Goal: Task Accomplishment & Management: Manage account settings

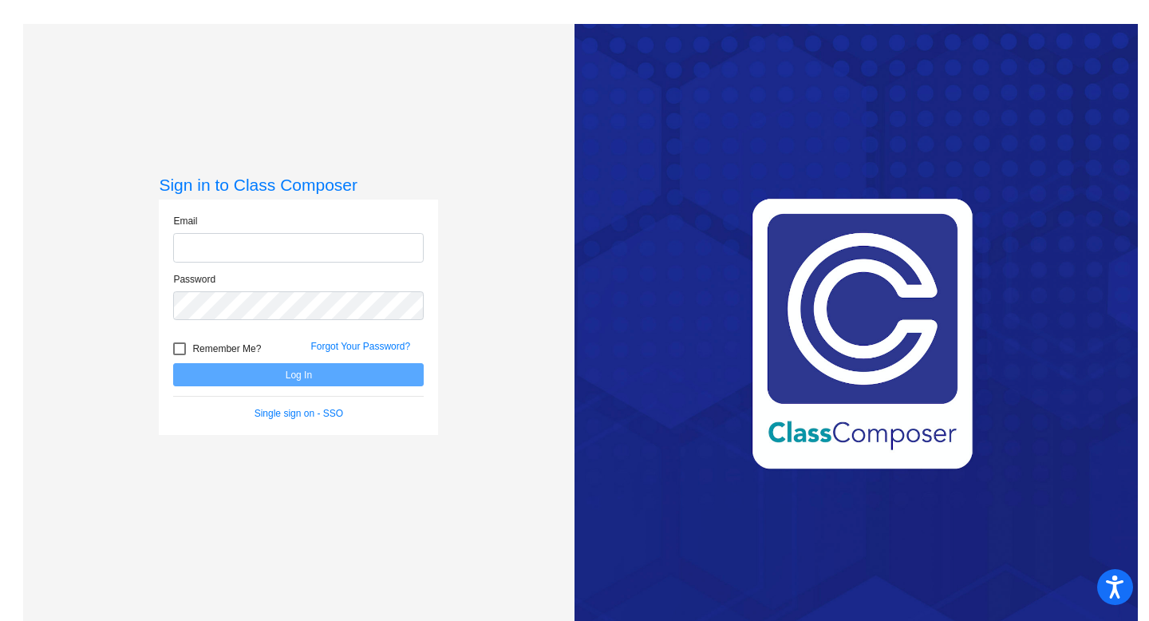
type input "[EMAIL_ADDRESS][DOMAIN_NAME]"
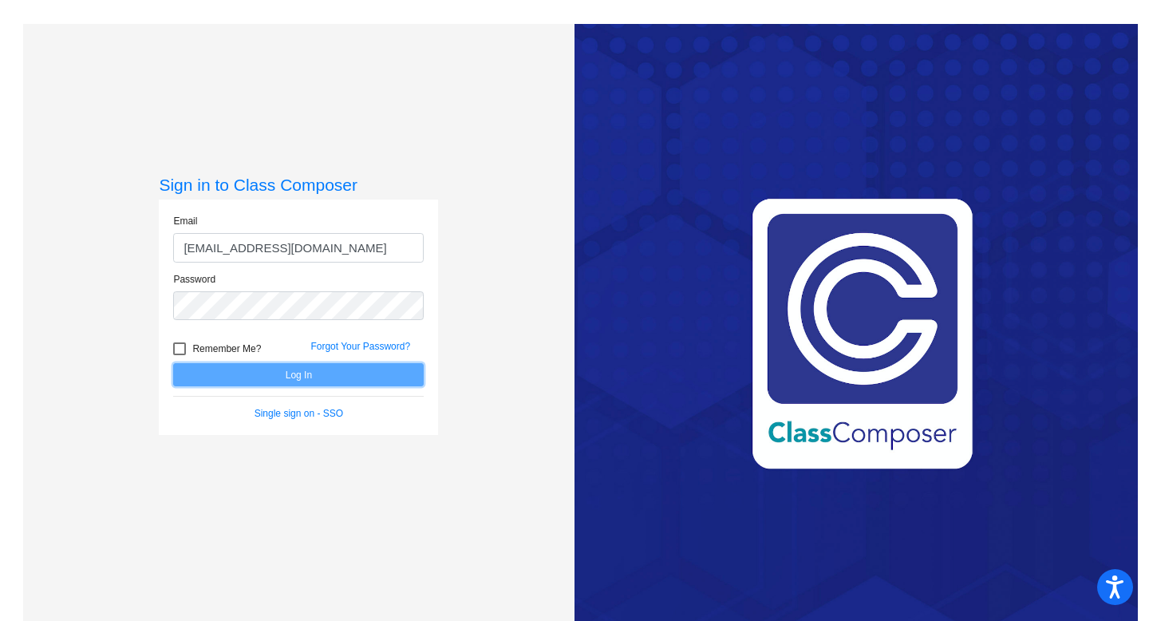
click at [309, 381] on button "Log In" at bounding box center [298, 374] width 251 height 23
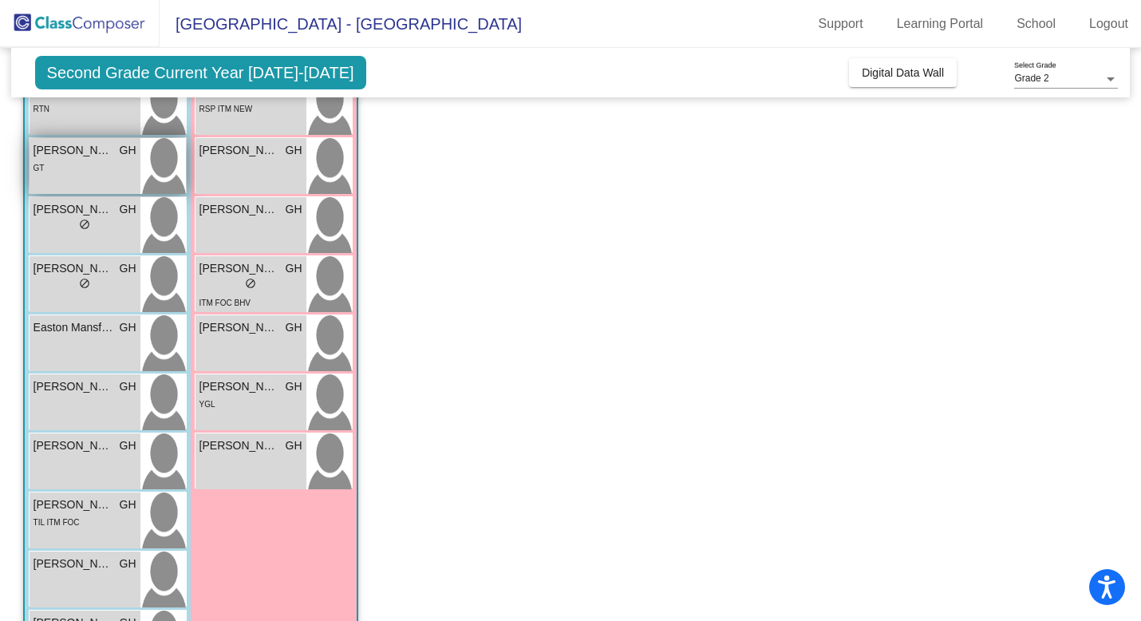
scroll to position [237, 0]
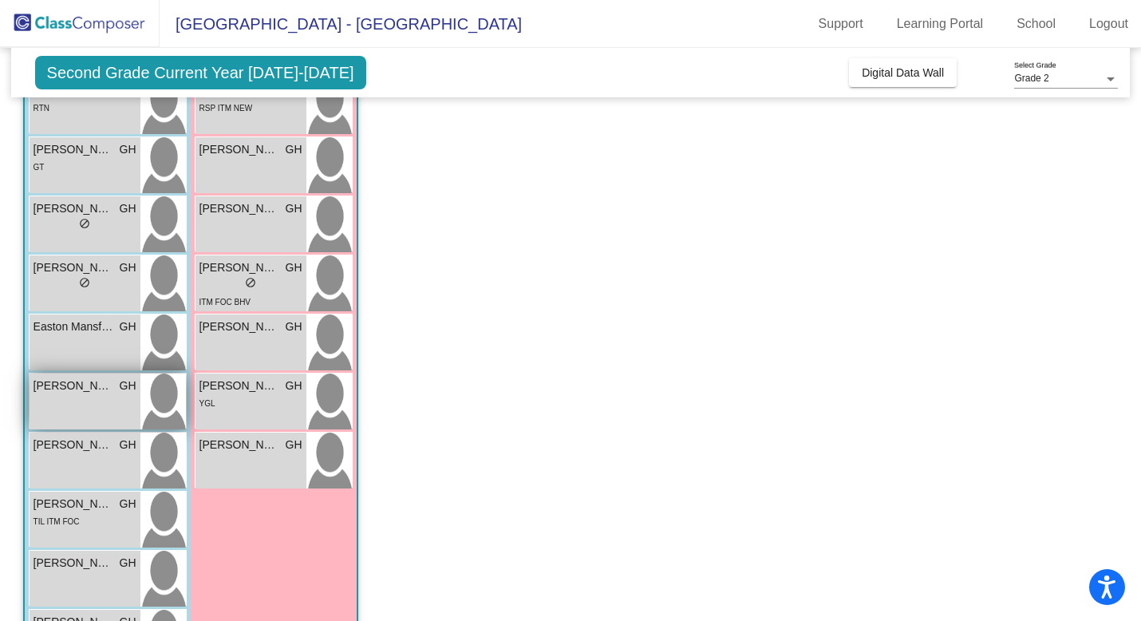
click at [57, 388] on span "[PERSON_NAME]" at bounding box center [74, 385] width 80 height 17
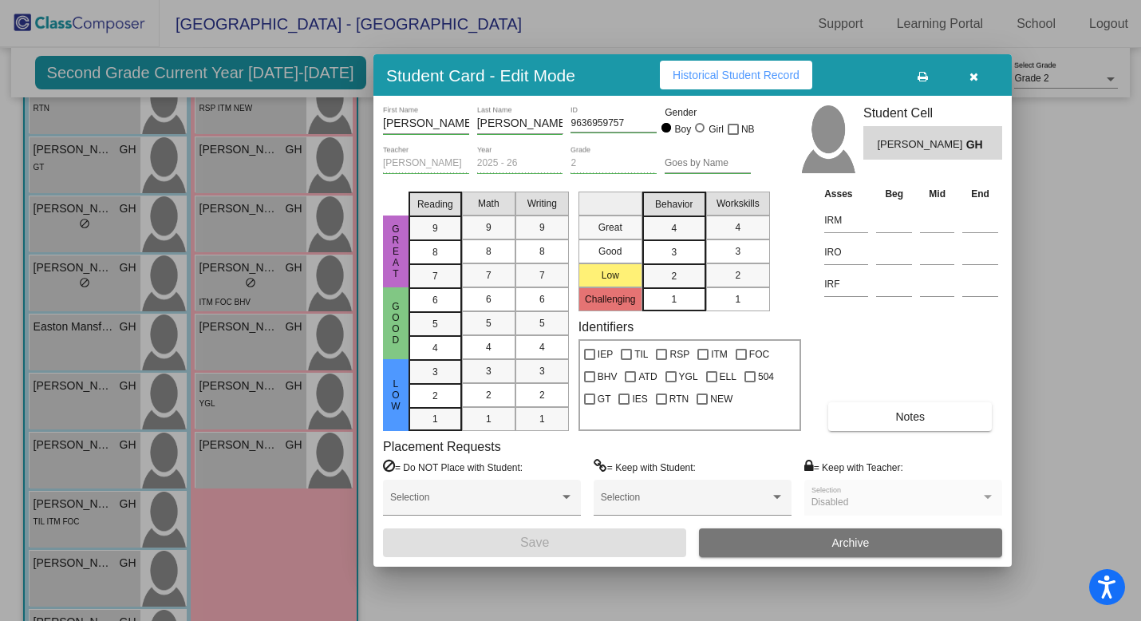
click at [263, 55] on div at bounding box center [570, 310] width 1141 height 621
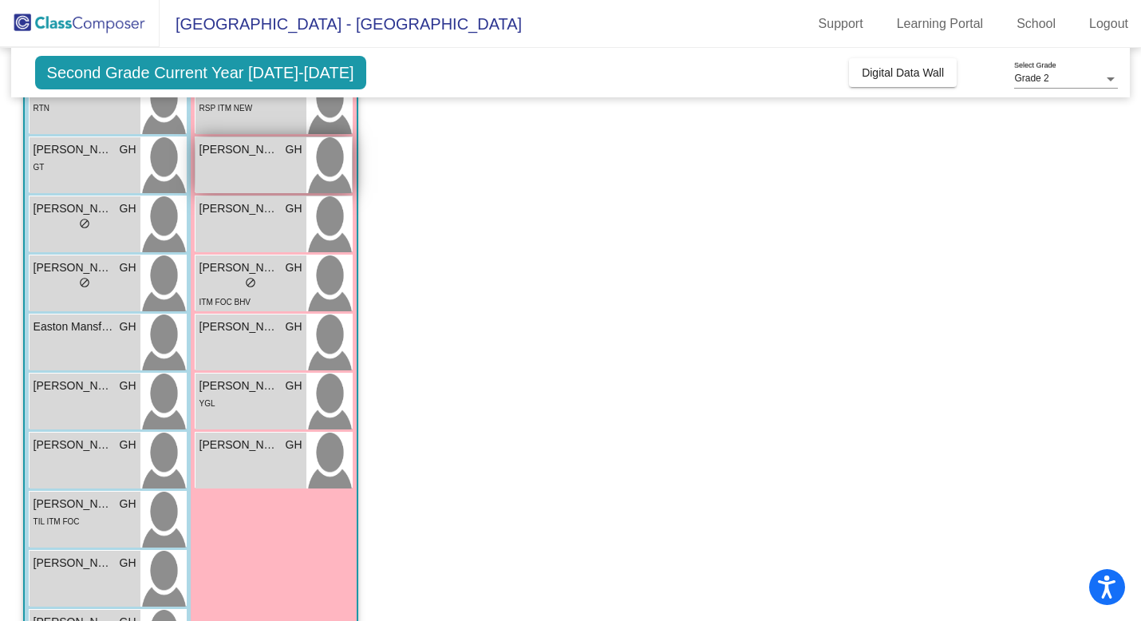
scroll to position [0, 0]
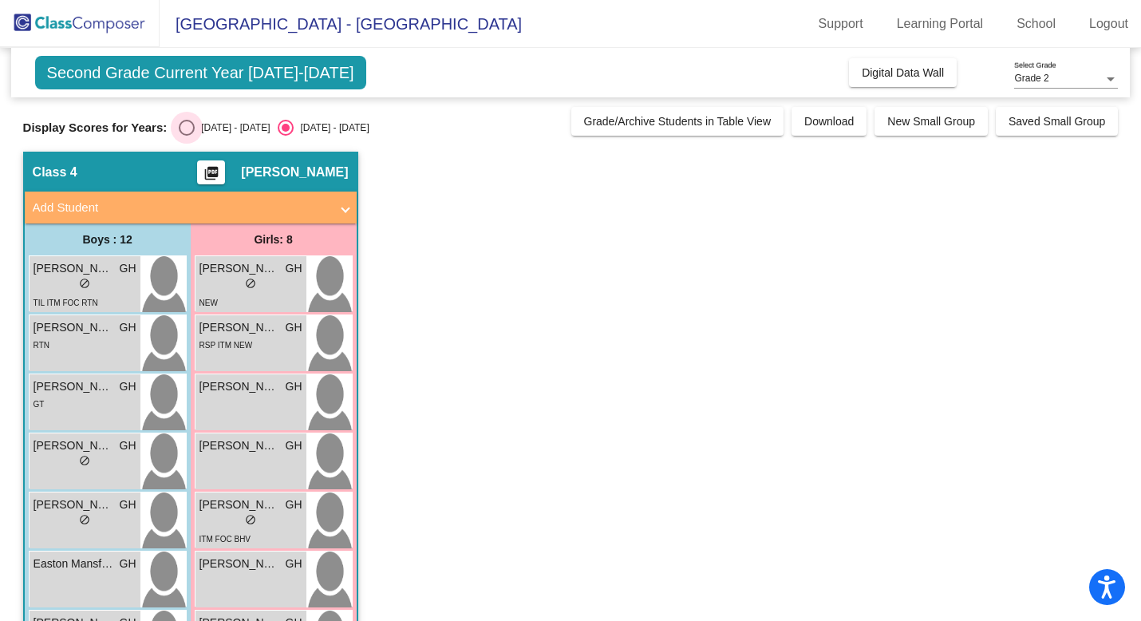
click at [182, 123] on div "Select an option" at bounding box center [187, 128] width 16 height 16
click at [186, 136] on input "[DATE] - [DATE]" at bounding box center [186, 136] width 1 height 1
radio input "true"
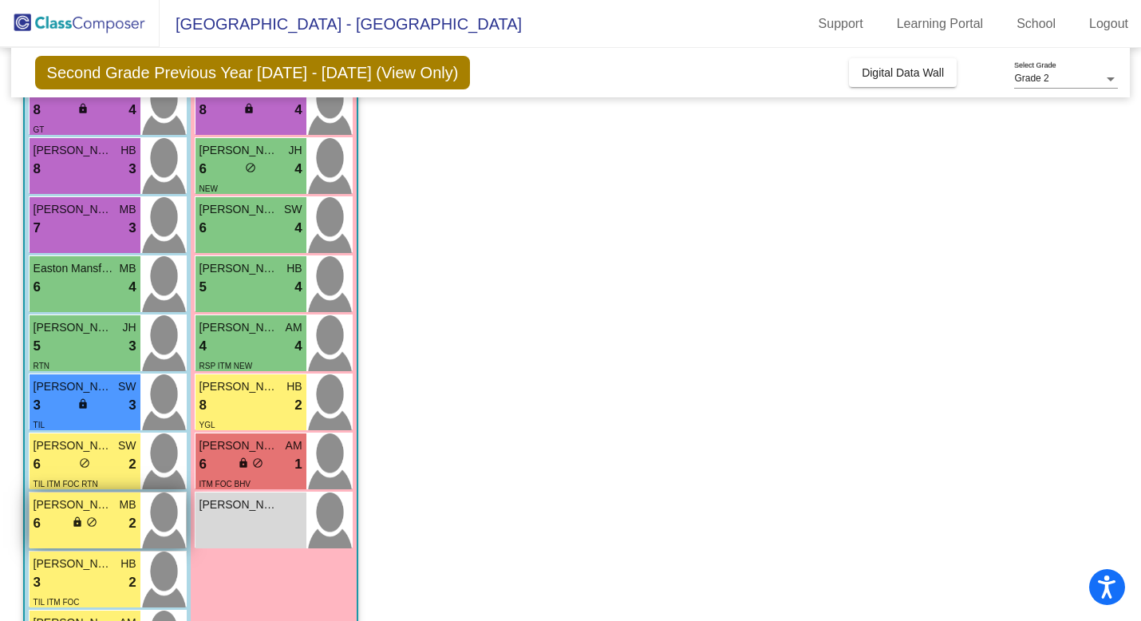
scroll to position [168, 0]
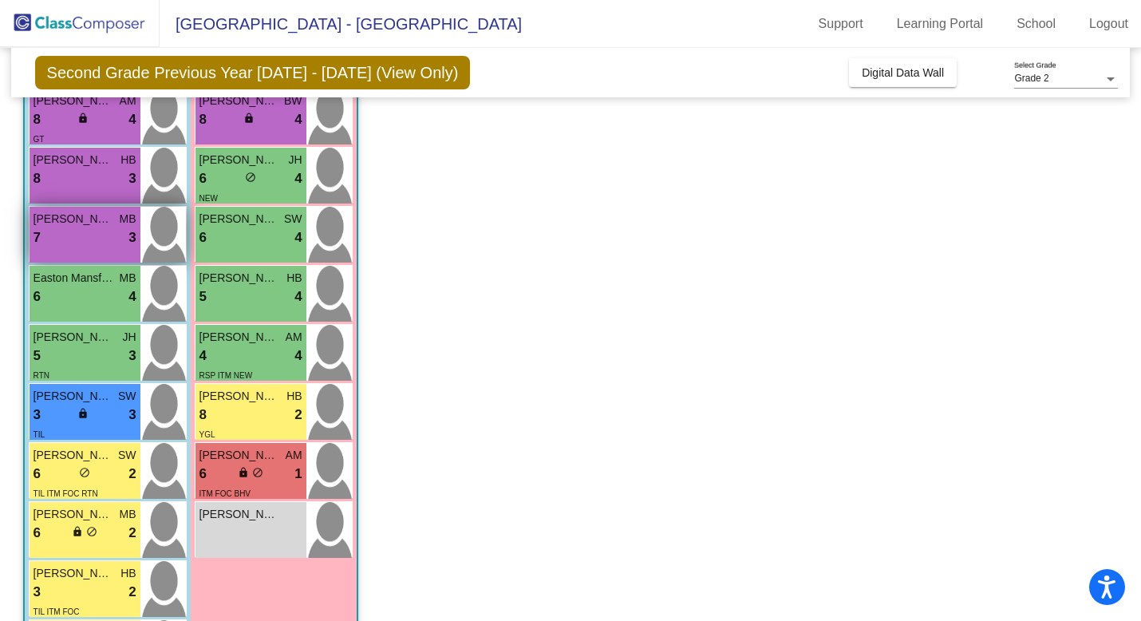
click at [69, 218] on span "[PERSON_NAME]" at bounding box center [74, 219] width 80 height 17
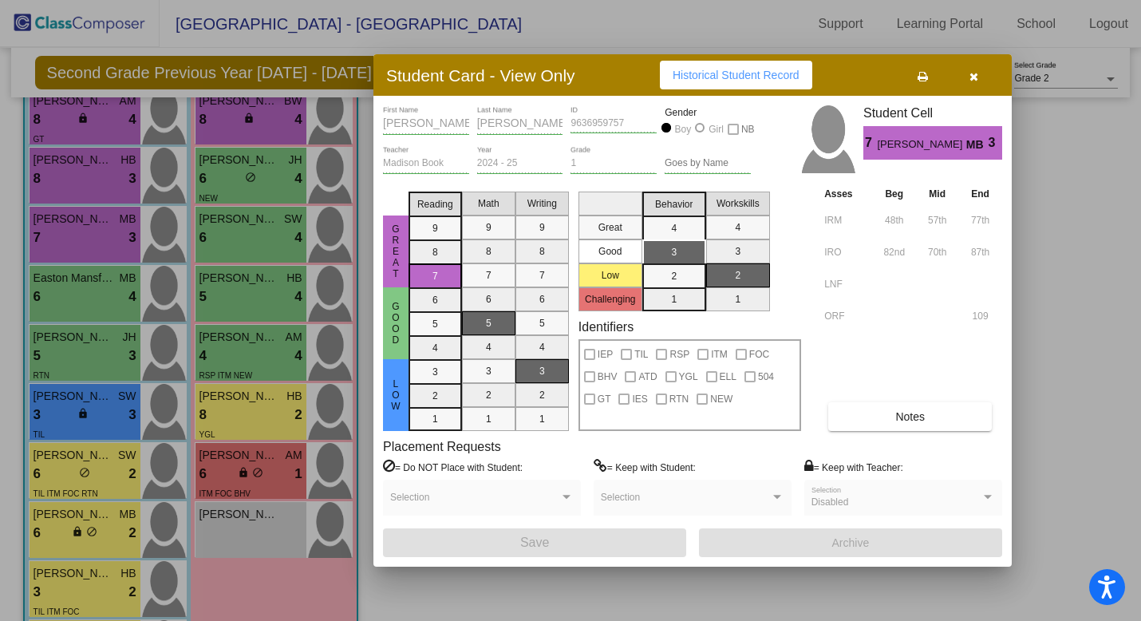
click at [977, 76] on button "button" at bounding box center [973, 75] width 51 height 29
